Goal: Use online tool/utility: Utilize a website feature to perform a specific function

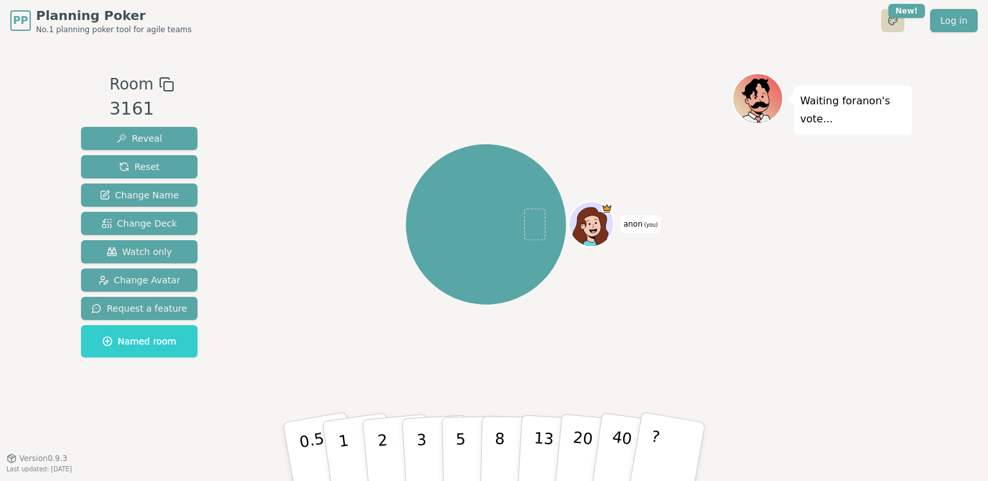
click at [892, 22] on html "PP Planning Poker No.1 planning poker tool for agile teams Toggle theme New! Lo…" at bounding box center [494, 240] width 988 height 481
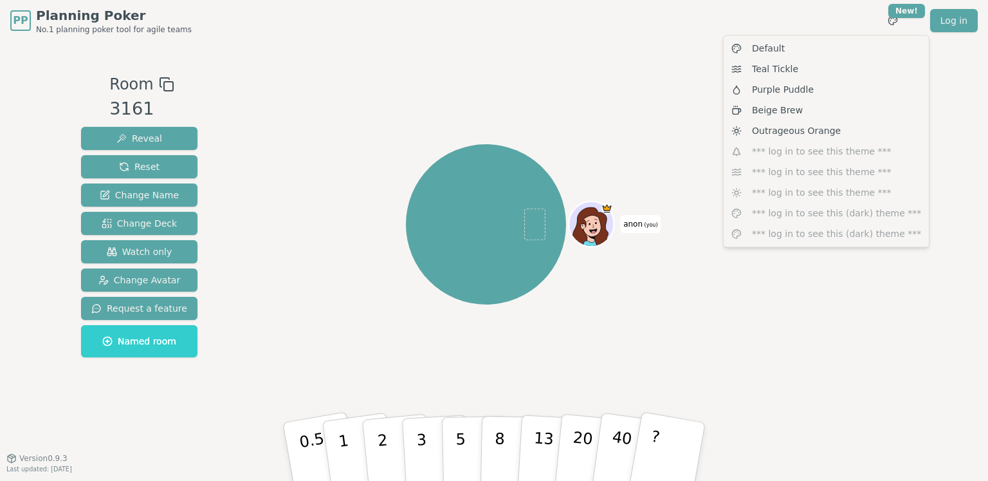
click at [857, 17] on html "PP Planning Poker No.1 planning poker tool for agile teams Toggle theme New! Lo…" at bounding box center [494, 240] width 988 height 481
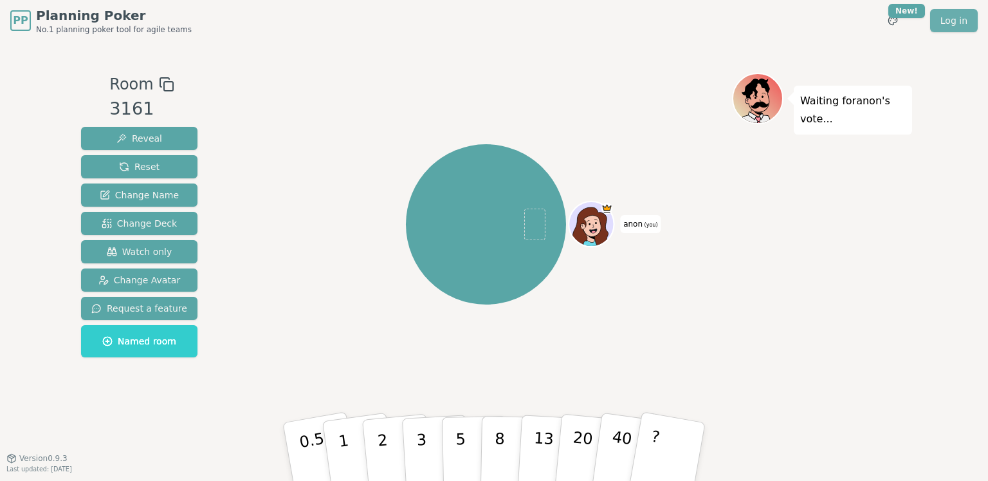
click at [950, 23] on link "Log in" at bounding box center [954, 20] width 48 height 23
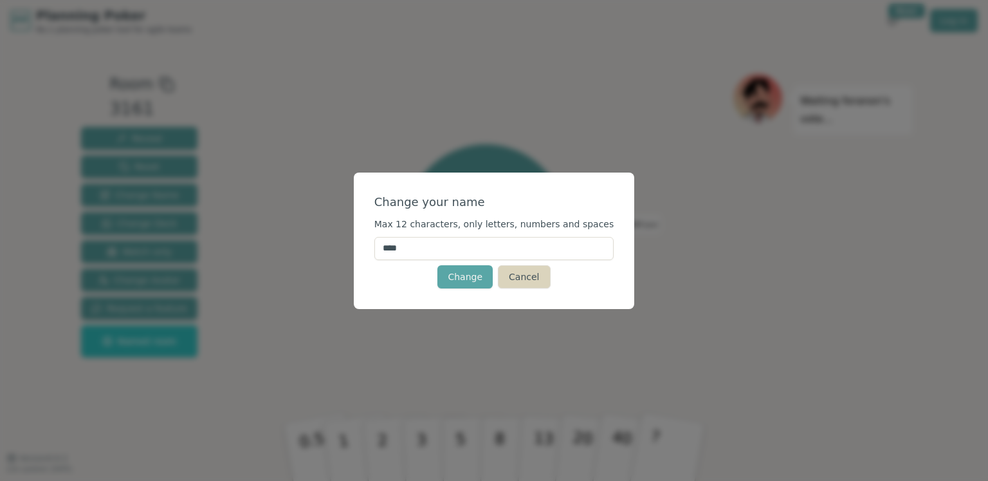
click at [528, 274] on button "Cancel" at bounding box center [524, 276] width 52 height 23
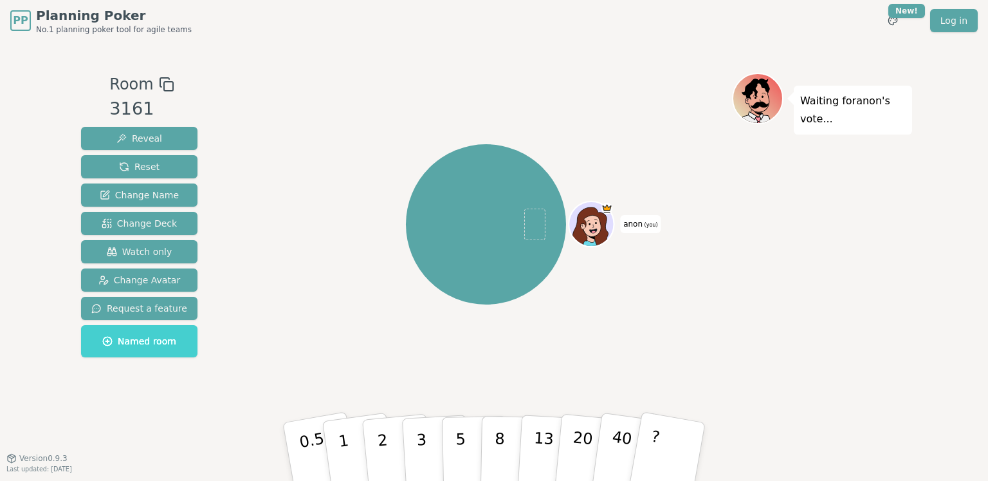
click at [143, 342] on span "Named room" at bounding box center [139, 341] width 74 height 13
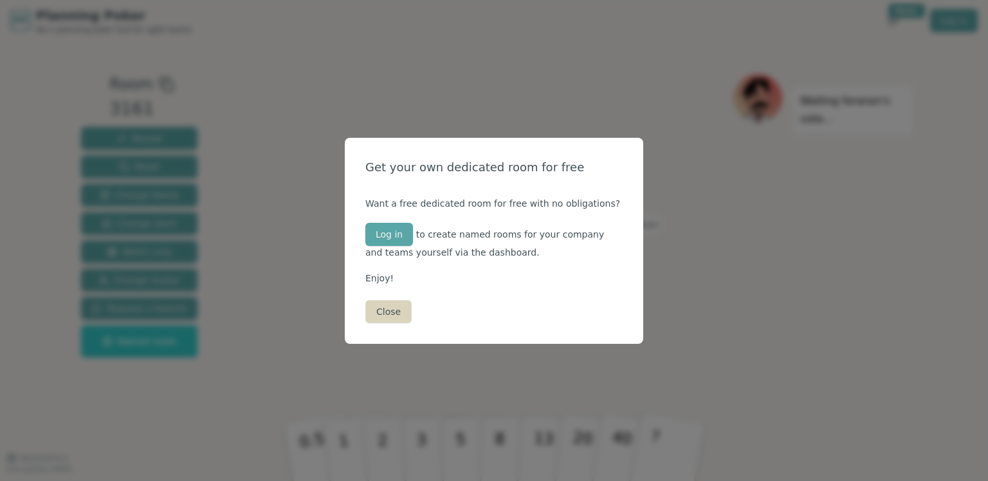
click at [393, 308] on button "Close" at bounding box center [388, 311] width 46 height 23
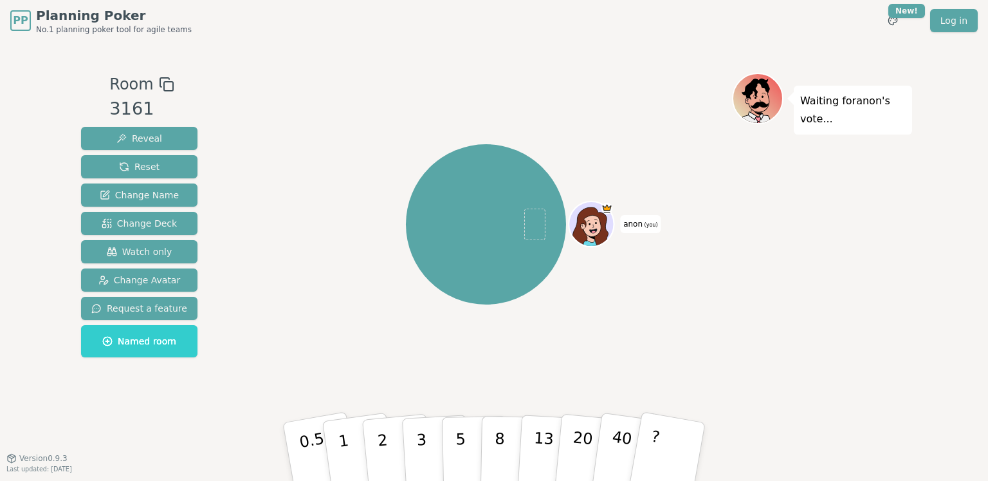
click at [645, 223] on span "(you)" at bounding box center [650, 225] width 15 height 6
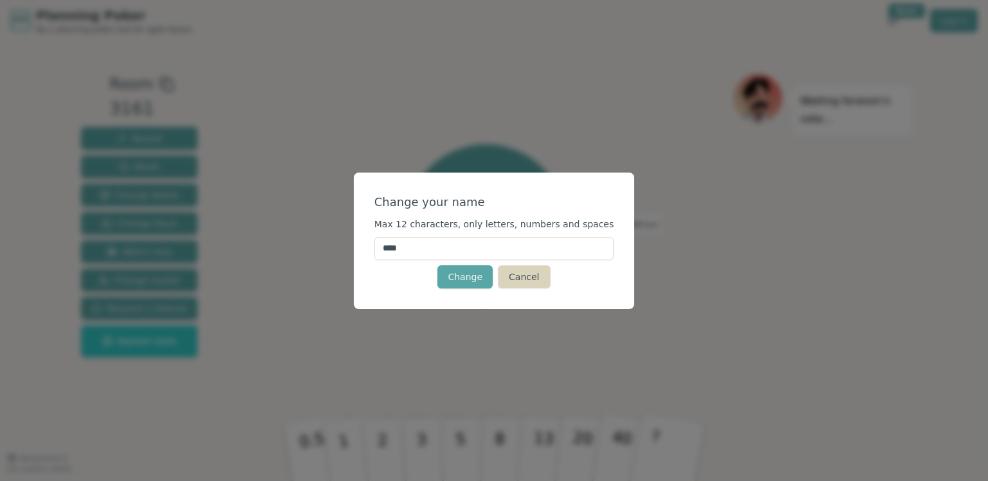
click at [531, 276] on button "Cancel" at bounding box center [524, 276] width 52 height 23
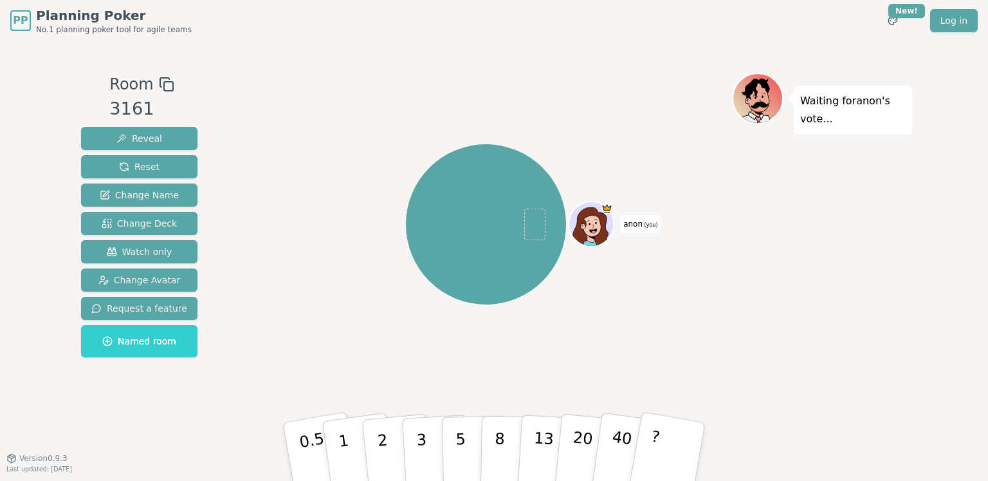
click at [819, 122] on p "Waiting for [PERSON_NAME] 's vote..." at bounding box center [853, 110] width 106 height 36
